Goal: Task Accomplishment & Management: Complete application form

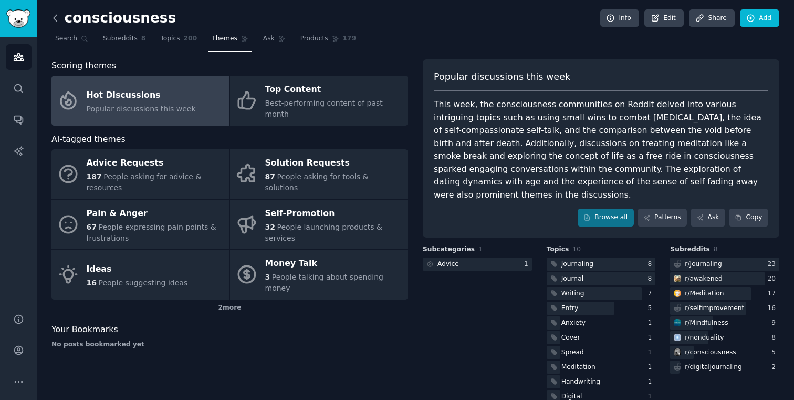
click at [54, 18] on icon at bounding box center [55, 18] width 3 height 6
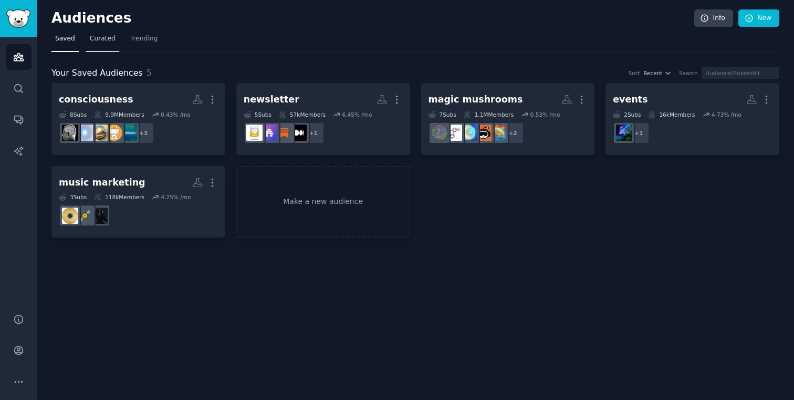
click at [95, 38] on span "Curated" at bounding box center [103, 38] width 26 height 9
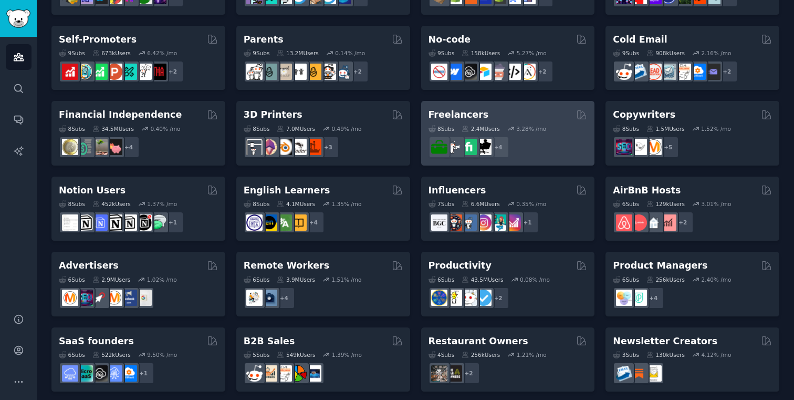
scroll to position [440, 0]
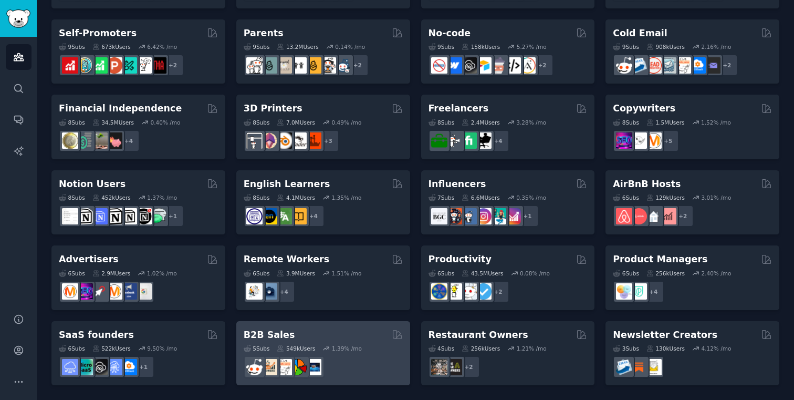
click at [360, 358] on div at bounding box center [323, 366] width 159 height 22
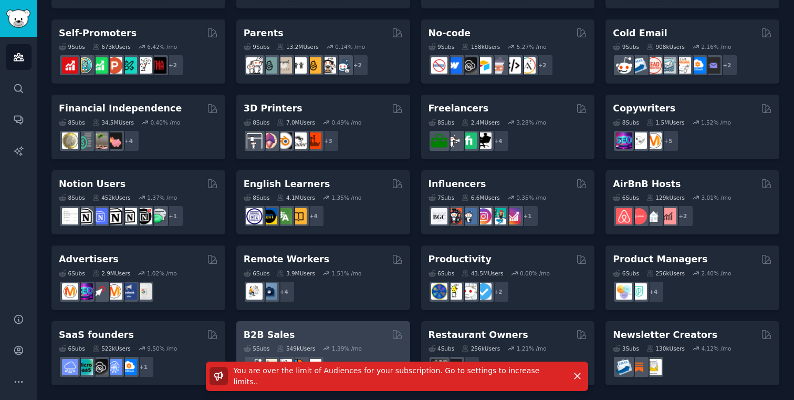
scroll to position [0, 0]
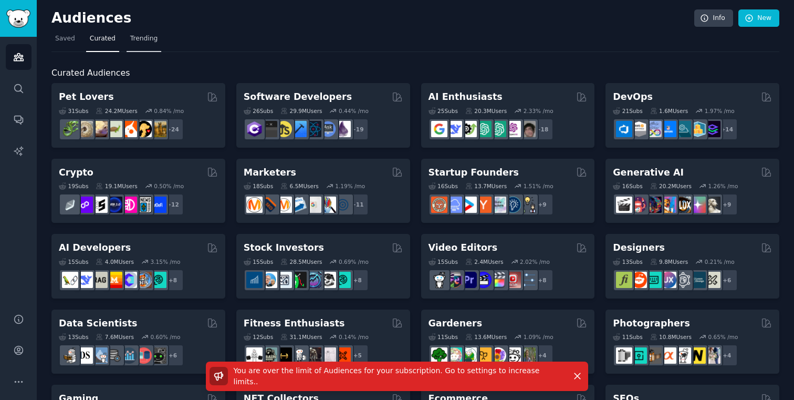
click at [133, 43] on span "Trending" at bounding box center [143, 38] width 27 height 9
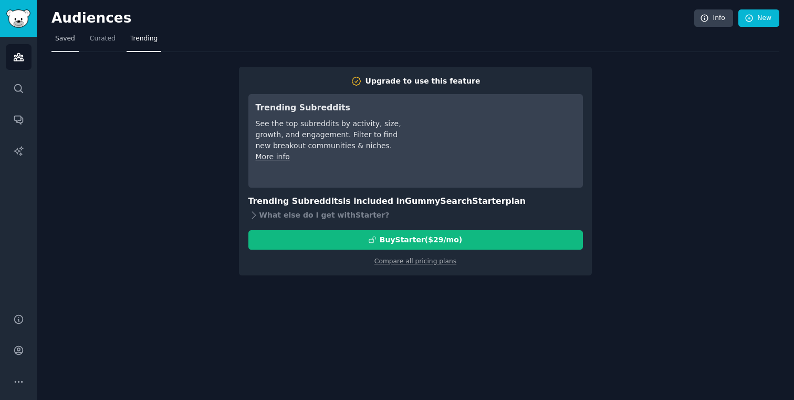
click at [67, 42] on span "Saved" at bounding box center [65, 38] width 20 height 9
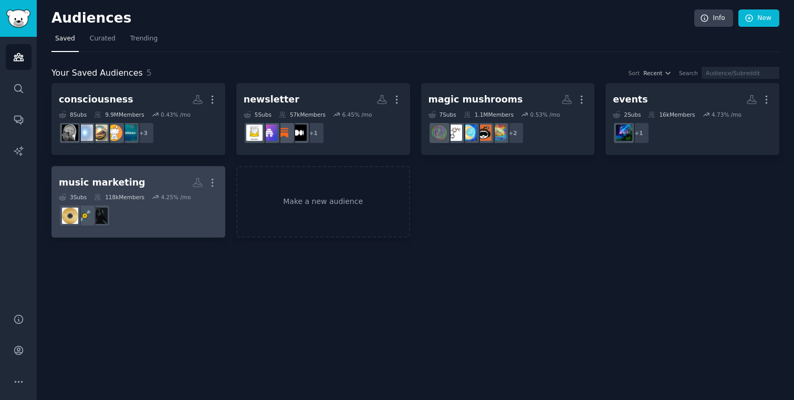
click at [209, 207] on dd at bounding box center [138, 215] width 159 height 29
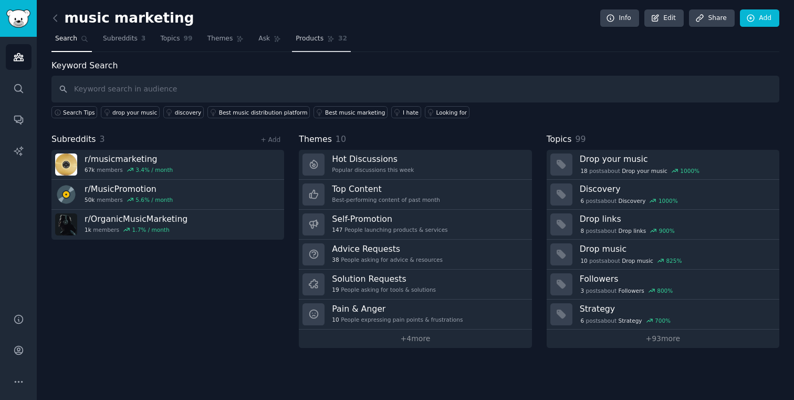
click at [302, 39] on span "Products" at bounding box center [310, 38] width 28 height 9
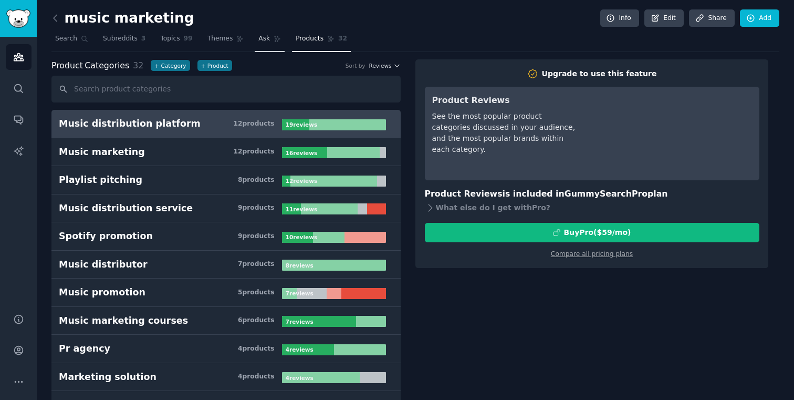
click at [268, 39] on link "Ask" at bounding box center [270, 41] width 30 height 22
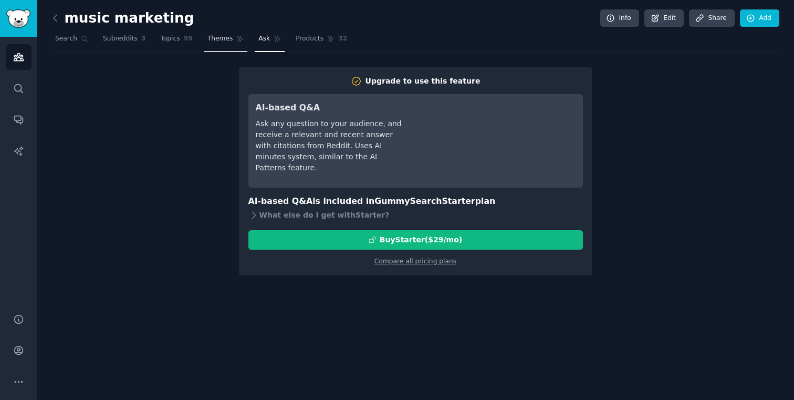
click at [214, 40] on span "Themes" at bounding box center [220, 38] width 26 height 9
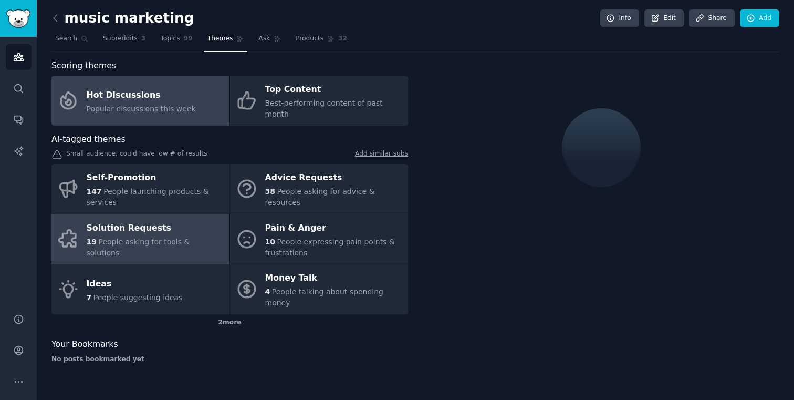
click at [206, 228] on div "Solution Requests" at bounding box center [156, 227] width 138 height 17
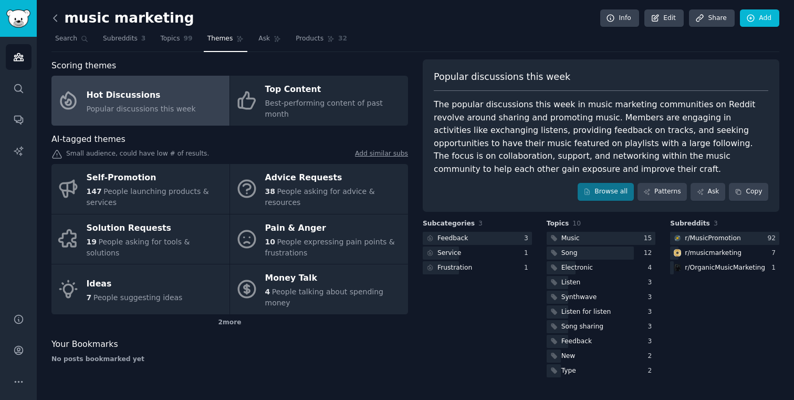
click at [55, 17] on icon at bounding box center [55, 18] width 11 height 11
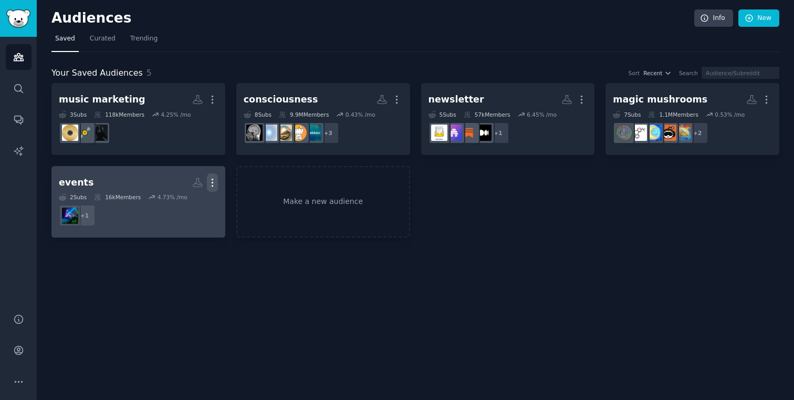
click at [214, 180] on icon "button" at bounding box center [212, 182] width 11 height 11
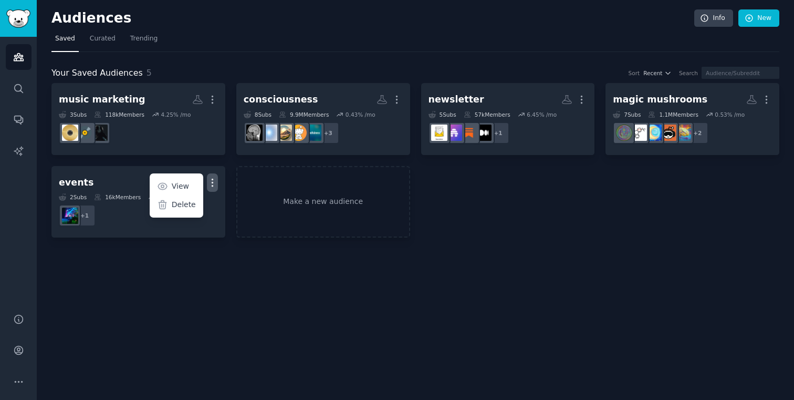
click at [505, 228] on div "music marketing More 3 Sub s 118k Members 4.25 % /mo consciousness More 8 Sub s…" at bounding box center [415, 160] width 728 height 154
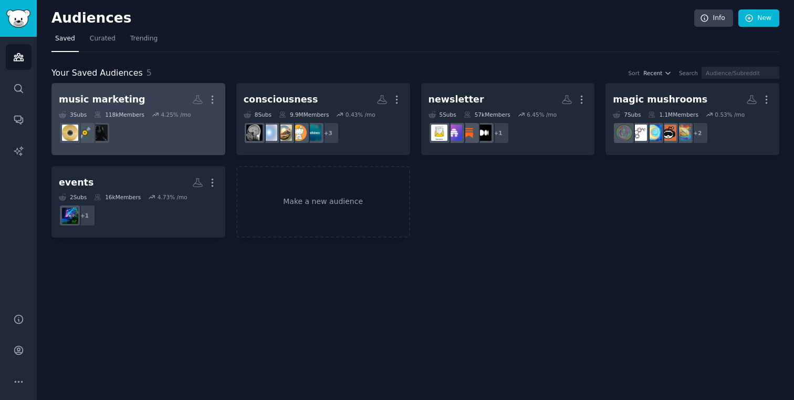
click at [218, 104] on link "music marketing More 3 Sub s 118k Members 4.25 % /mo" at bounding box center [138, 119] width 174 height 72
click at [215, 100] on icon "button" at bounding box center [212, 99] width 11 height 11
click at [185, 121] on p "Delete" at bounding box center [184, 121] width 24 height 11
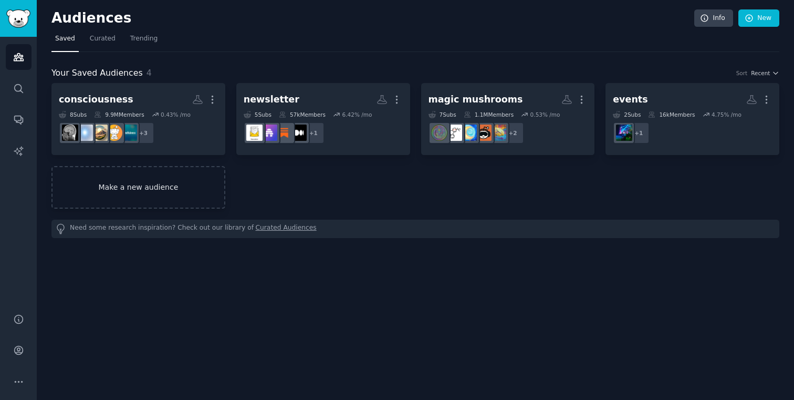
click at [197, 177] on link "Make a new audience" at bounding box center [138, 187] width 174 height 43
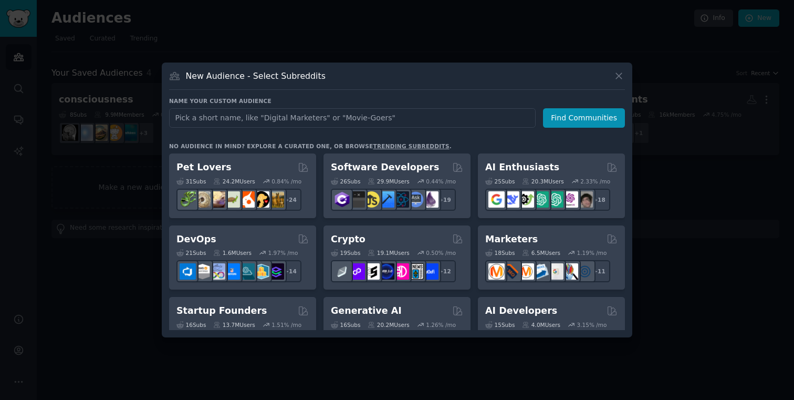
click at [402, 141] on div "Name your custom audience Audience Name Find Communities No audience in mind? E…" at bounding box center [397, 213] width 456 height 233
click at [402, 144] on link "trending subreddits" at bounding box center [411, 146] width 76 height 6
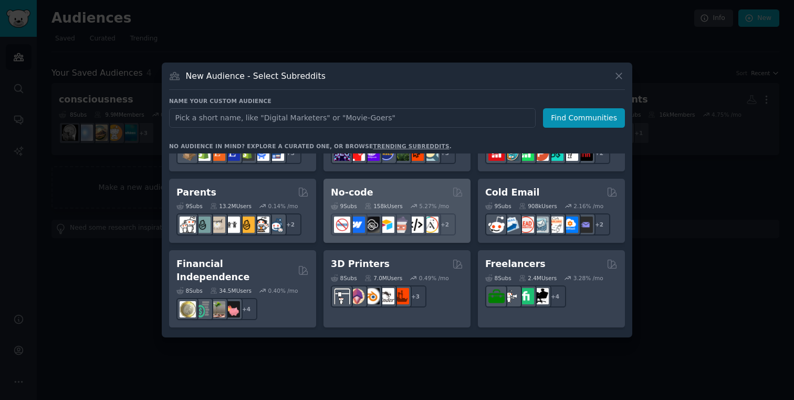
scroll to position [482, 0]
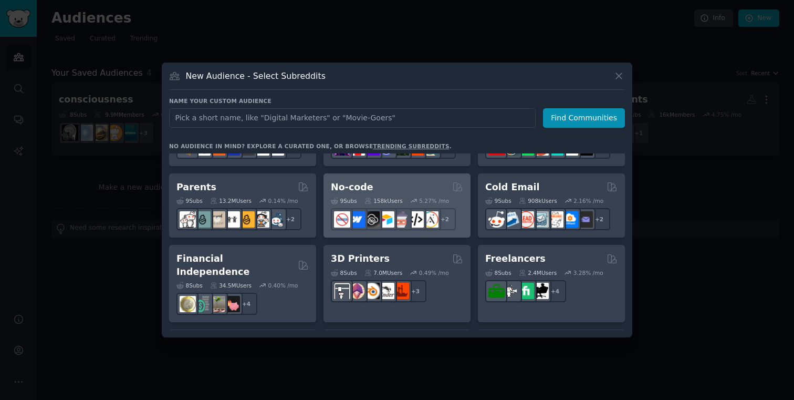
click at [457, 233] on div "No-code 9 Sub s 158k Users 5.27 % /mo + 2" at bounding box center [396, 205] width 147 height 65
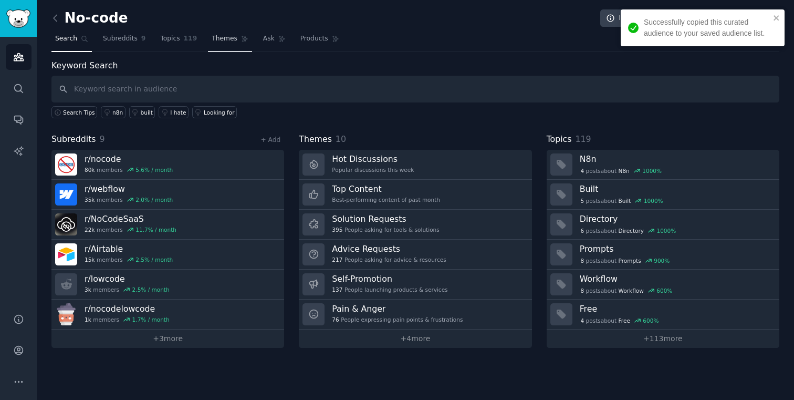
click at [229, 37] on span "Themes" at bounding box center [225, 38] width 26 height 9
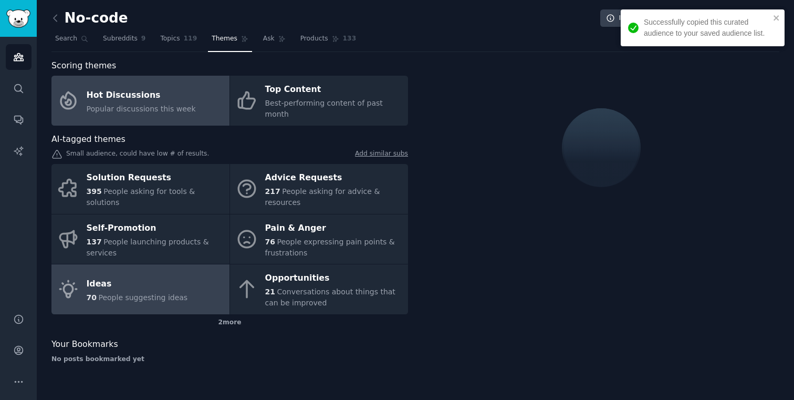
click at [180, 292] on div "70 People suggesting ideas" at bounding box center [137, 297] width 101 height 11
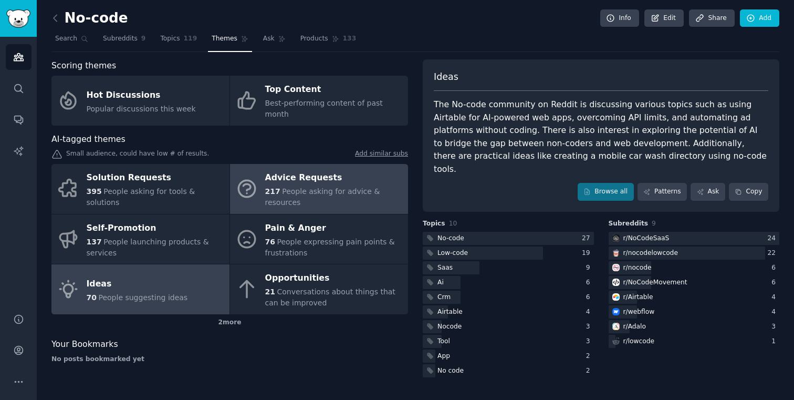
click at [299, 187] on span "People asking for advice & resources" at bounding box center [322, 196] width 115 height 19
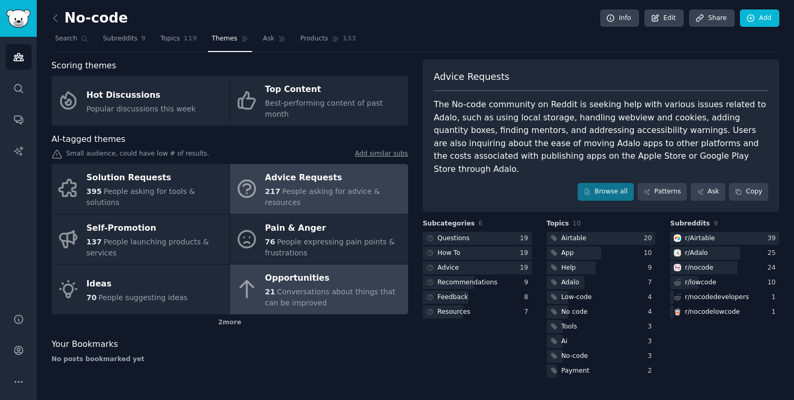
click at [292, 271] on div "Opportunities" at bounding box center [334, 278] width 138 height 17
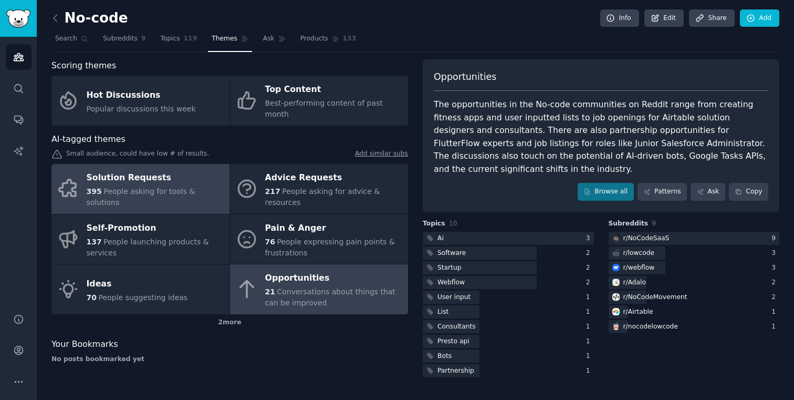
click at [220, 189] on link "Solution Requests 395 People asking for tools & solutions" at bounding box center [140, 189] width 178 height 50
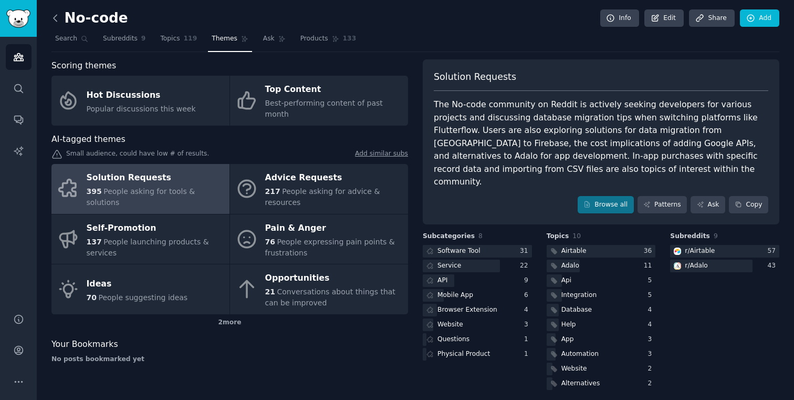
click at [58, 13] on icon at bounding box center [55, 18] width 11 height 11
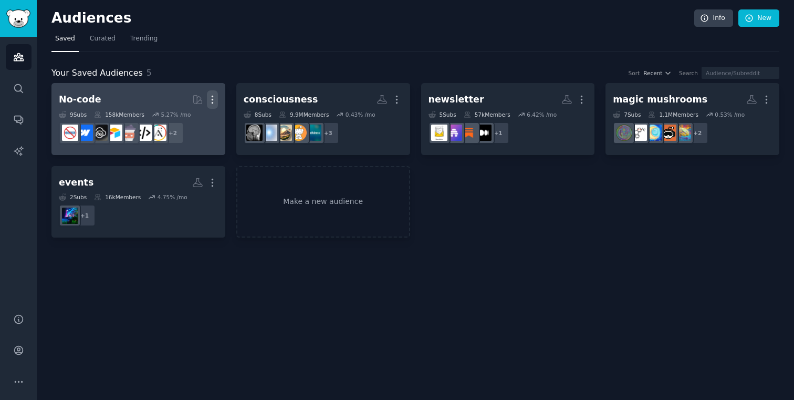
click at [212, 101] on icon "button" at bounding box center [212, 99] width 11 height 11
click at [182, 125] on p "Delete" at bounding box center [184, 121] width 24 height 11
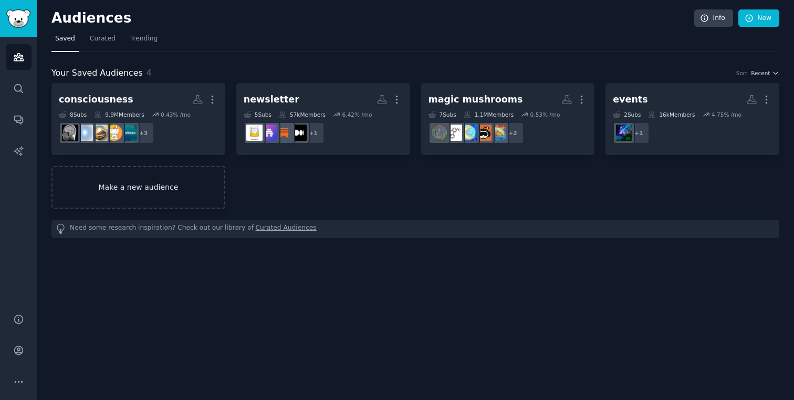
click at [161, 186] on link "Make a new audience" at bounding box center [138, 187] width 174 height 43
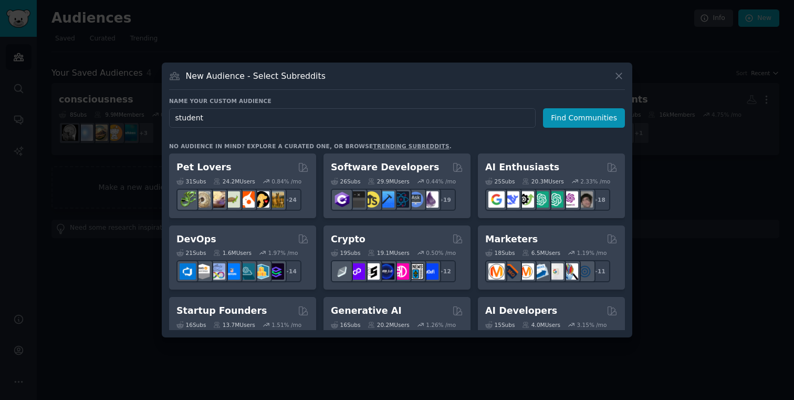
type input "students"
click button "Find Communities" at bounding box center [584, 117] width 82 height 19
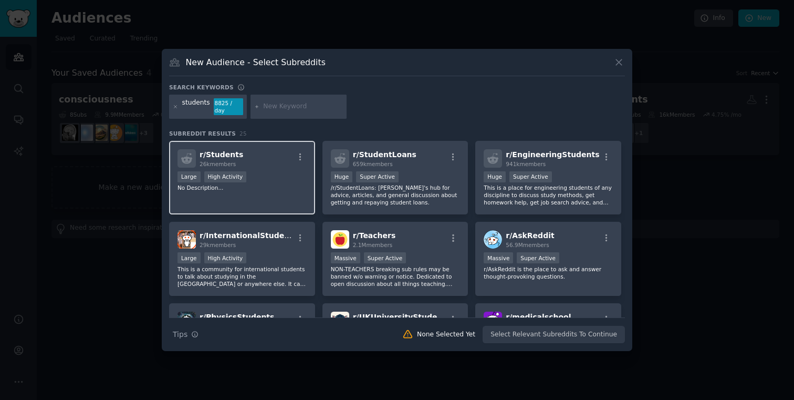
click at [282, 201] on div "r/ Students 26k members Large High Activity No Description..." at bounding box center [242, 178] width 146 height 74
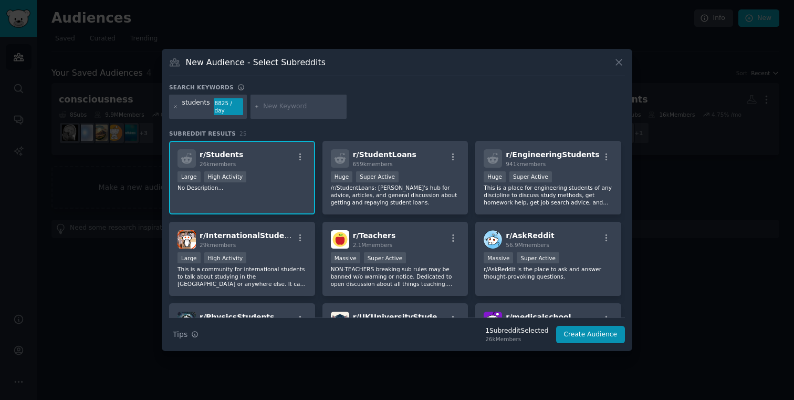
click at [261, 108] on div at bounding box center [298, 107] width 97 height 24
click at [266, 108] on input "text" at bounding box center [303, 106] width 80 height 9
type input "career advice"
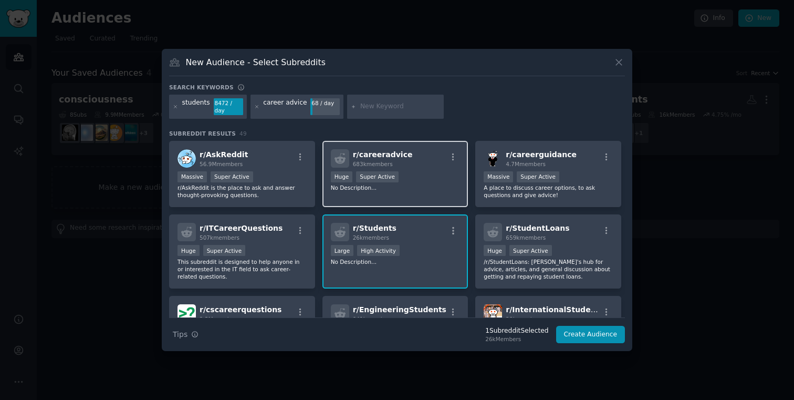
click at [393, 197] on div "r/ careeradvice 683k members >= 95th percentile for submissions / day Huge Supe…" at bounding box center [395, 174] width 146 height 67
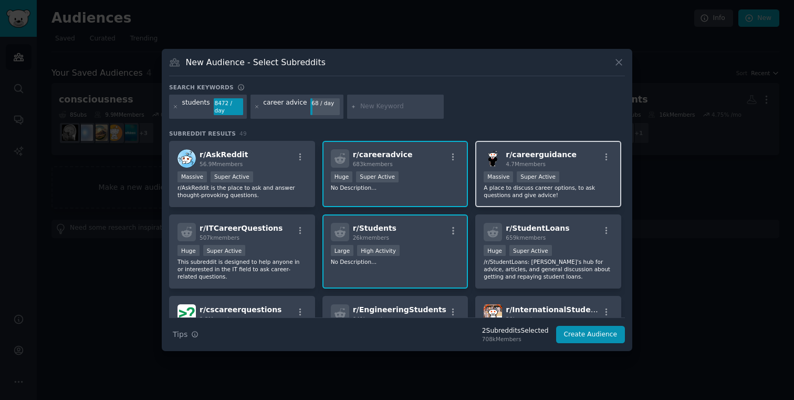
click at [569, 205] on div "r/ careerguidance 4.7M members Massive Super Active A place to discuss career o…" at bounding box center [548, 174] width 146 height 67
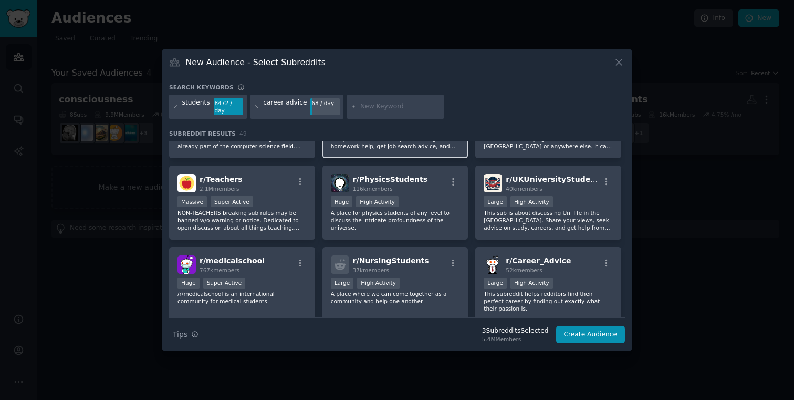
scroll to position [220, 0]
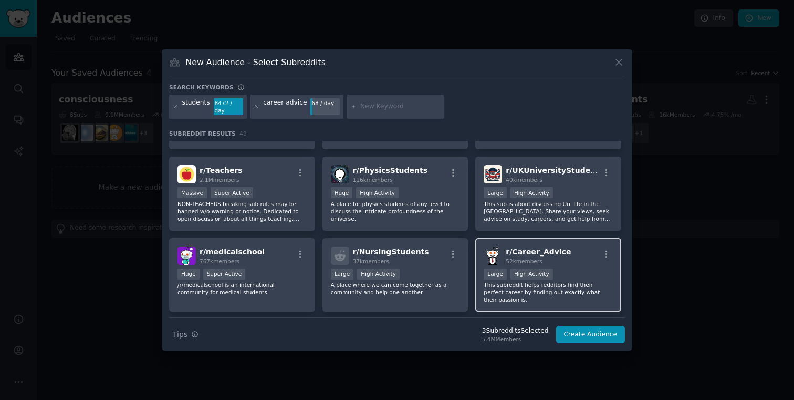
click at [596, 293] on p "This subreddit helps redditors find their perfect career by finding out exactly…" at bounding box center [548, 292] width 129 height 22
click at [250, 107] on div "career advice 68 / day" at bounding box center [296, 107] width 93 height 24
click at [252, 107] on div "career advice 68 / day" at bounding box center [296, 107] width 93 height 24
click at [254, 107] on icon at bounding box center [257, 107] width 6 height 6
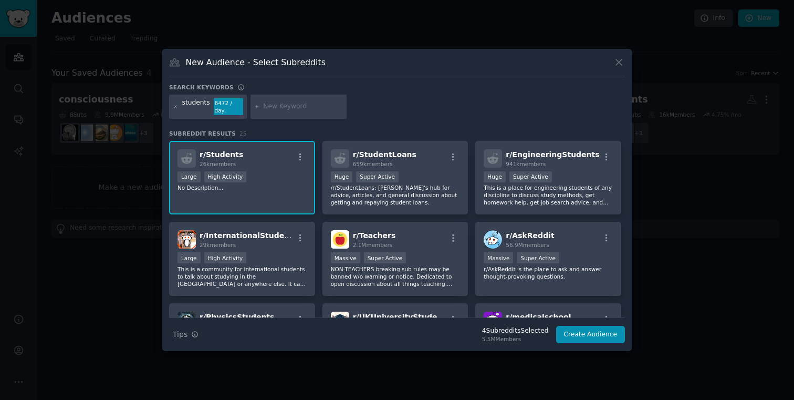
click at [267, 107] on input "text" at bounding box center [303, 106] width 80 height 9
type input "life advice"
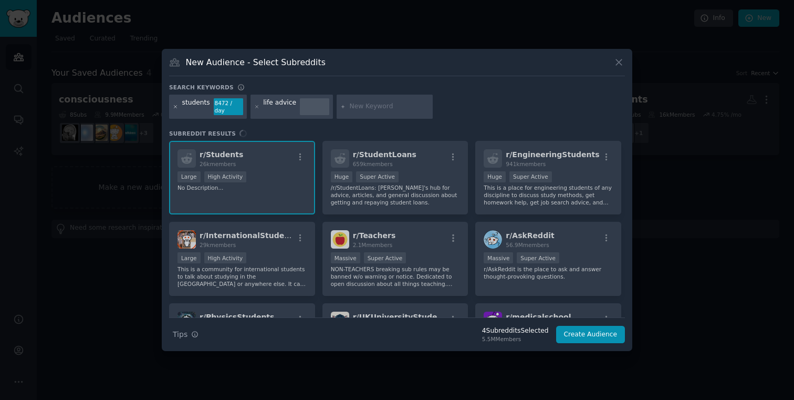
click at [175, 108] on icon at bounding box center [176, 107] width 6 height 6
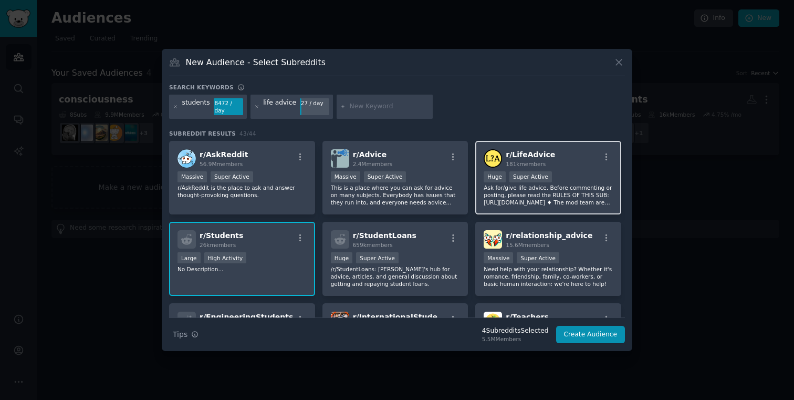
click at [505, 207] on div "r/ LifeAdvice 181k members Huge Super Active Ask for/give life advice. Before c…" at bounding box center [548, 178] width 146 height 74
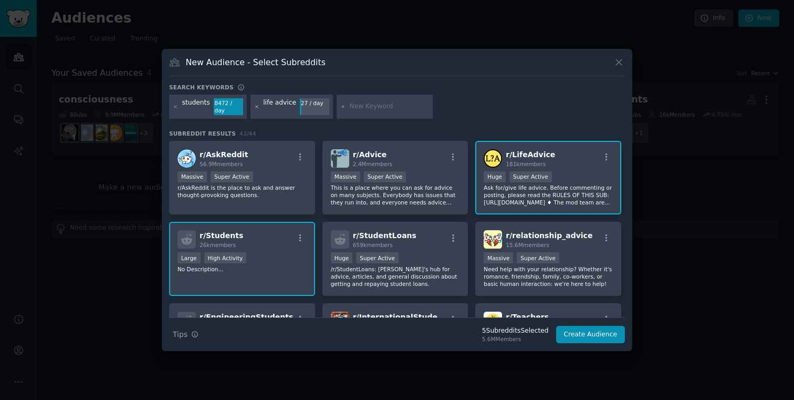
click at [255, 107] on icon at bounding box center [256, 106] width 3 height 3
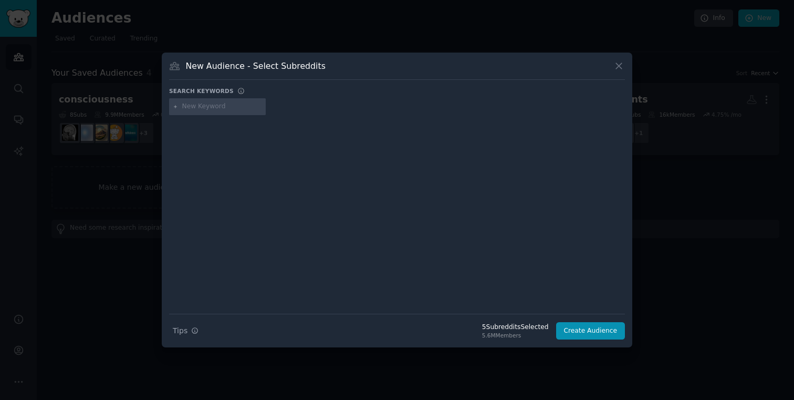
click at [246, 103] on input "text" at bounding box center [222, 106] width 80 height 9
type input "f"
type input "personal finance"
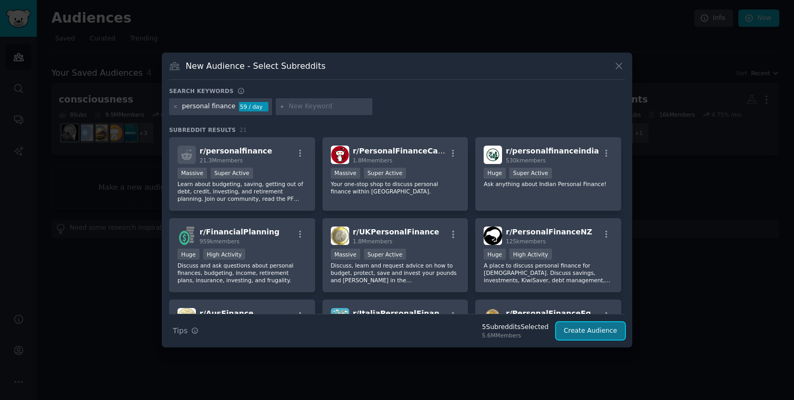
click at [614, 330] on button "Create Audience" at bounding box center [590, 331] width 69 height 18
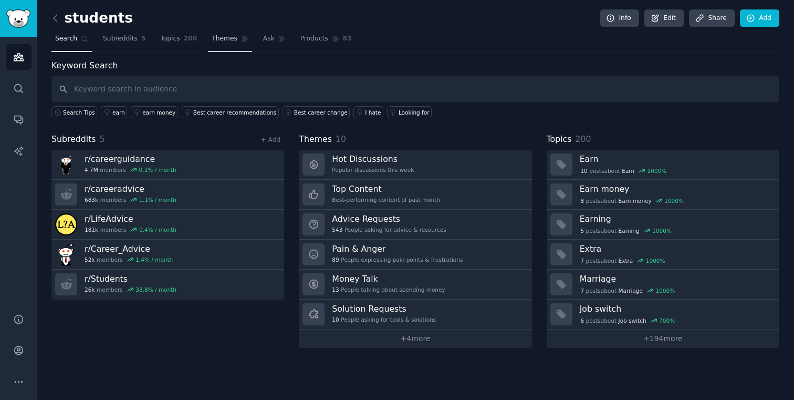
click at [242, 43] on link "Themes" at bounding box center [230, 41] width 44 height 22
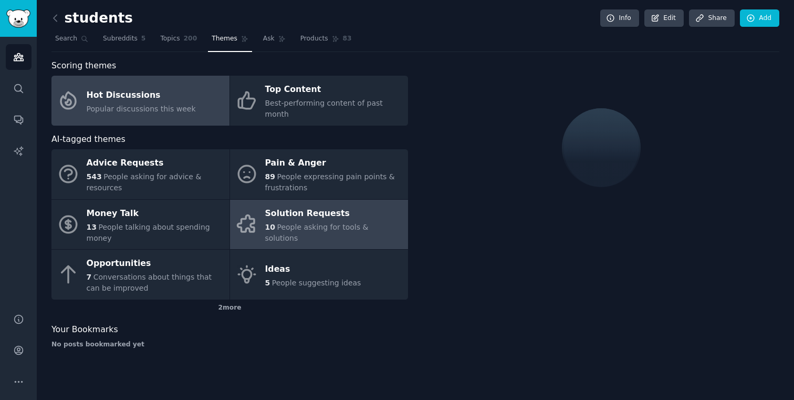
click at [281, 205] on div "Solution Requests" at bounding box center [334, 213] width 138 height 17
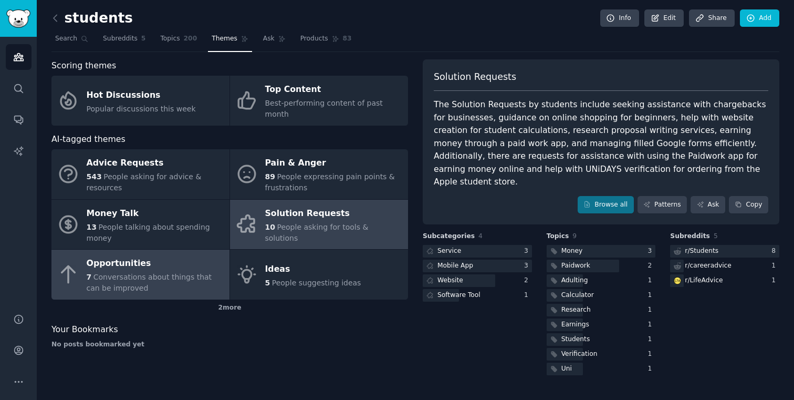
click at [195, 271] on div "7 Conversations about things that can be improved" at bounding box center [156, 282] width 138 height 22
